Goal: Information Seeking & Learning: Learn about a topic

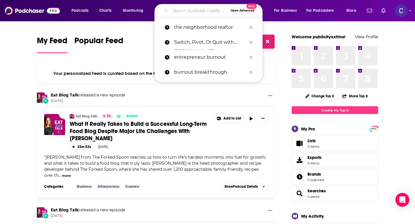
click at [183, 10] on input "Search podcasts, credits, & more..." at bounding box center [199, 10] width 58 height 9
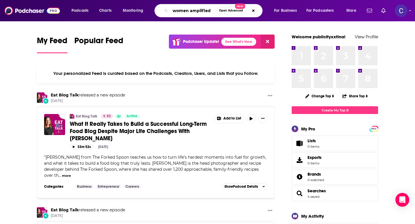
type input "women amplified"
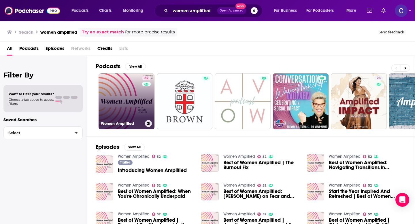
click at [128, 112] on link "52 Women Amplified" at bounding box center [127, 101] width 56 height 56
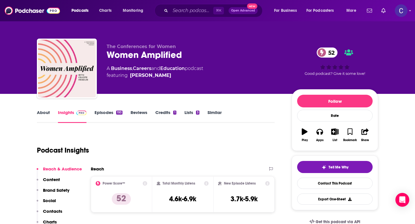
click at [44, 113] on link "About" at bounding box center [43, 116] width 13 height 13
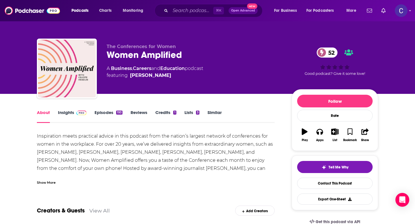
click at [48, 183] on div "Show More" at bounding box center [46, 181] width 19 height 5
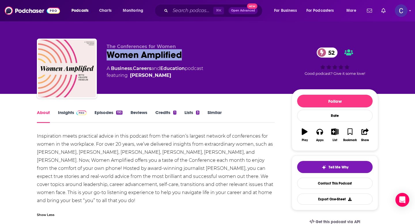
drag, startPoint x: 107, startPoint y: 55, endPoint x: 193, endPoint y: 58, distance: 86.5
click at [193, 58] on div "Women Amplified 52" at bounding box center [195, 54] width 176 height 11
